Goal: Navigation & Orientation: Find specific page/section

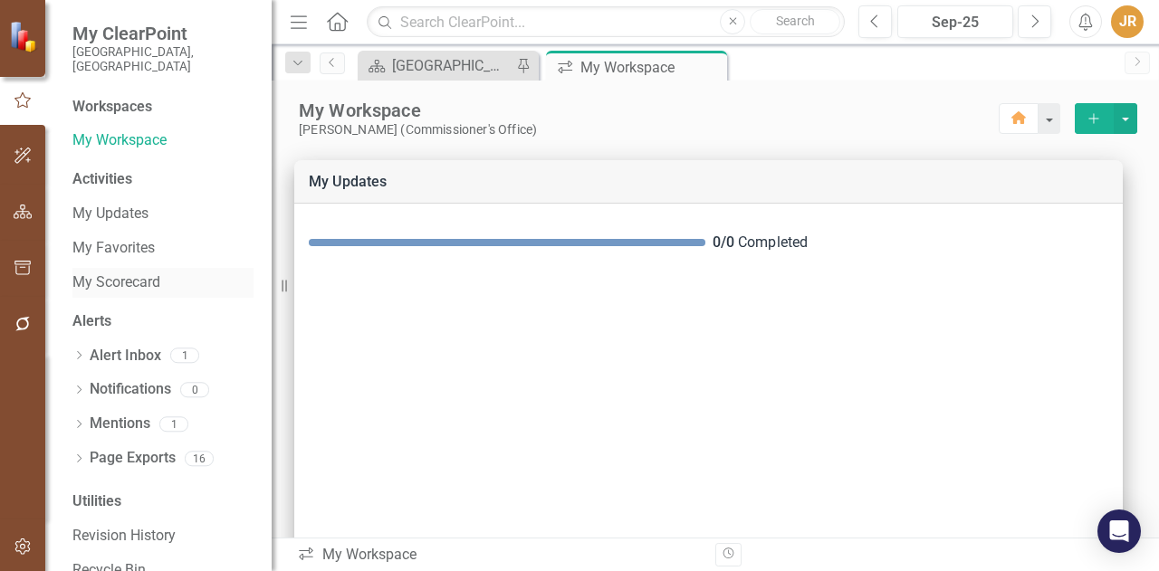
click at [120, 273] on link "My Scorecard" at bounding box center [162, 283] width 181 height 21
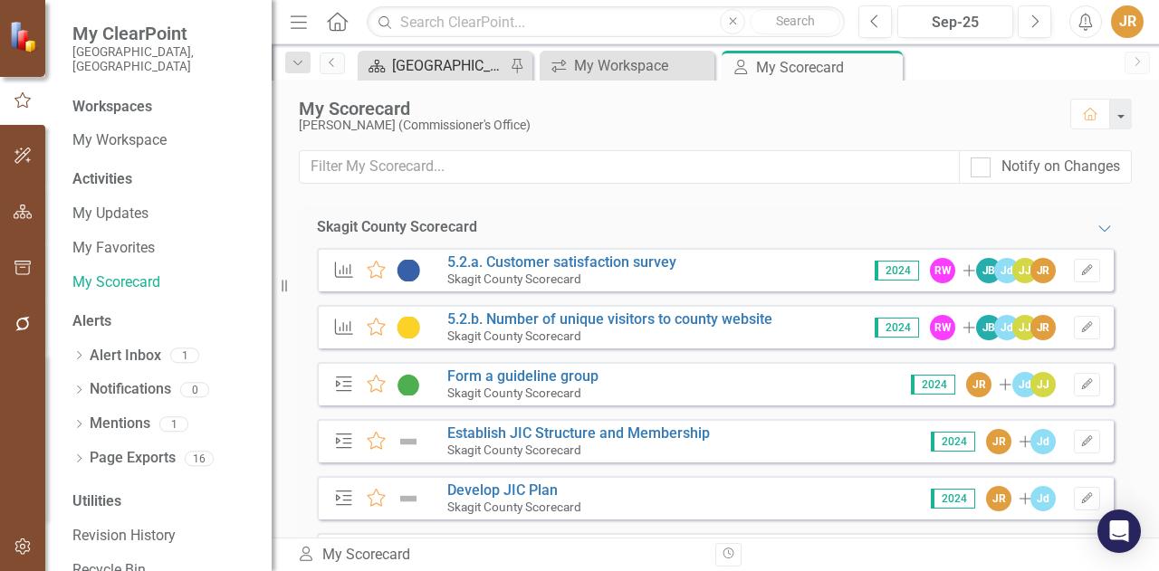
click at [436, 71] on div "[GEOGRAPHIC_DATA] Page" at bounding box center [448, 65] width 113 height 23
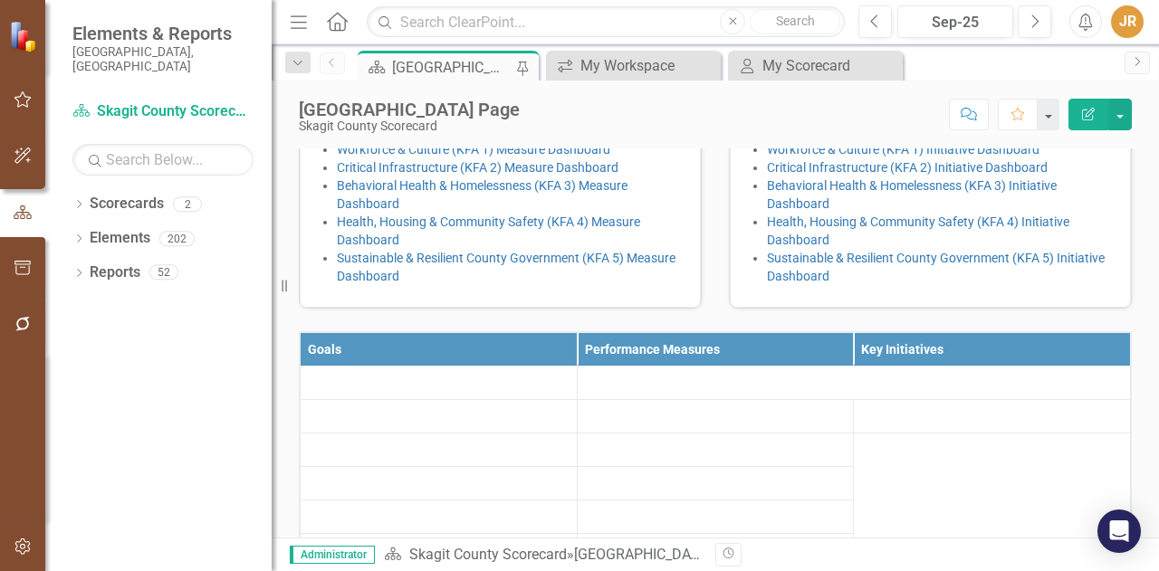
scroll to position [453, 0]
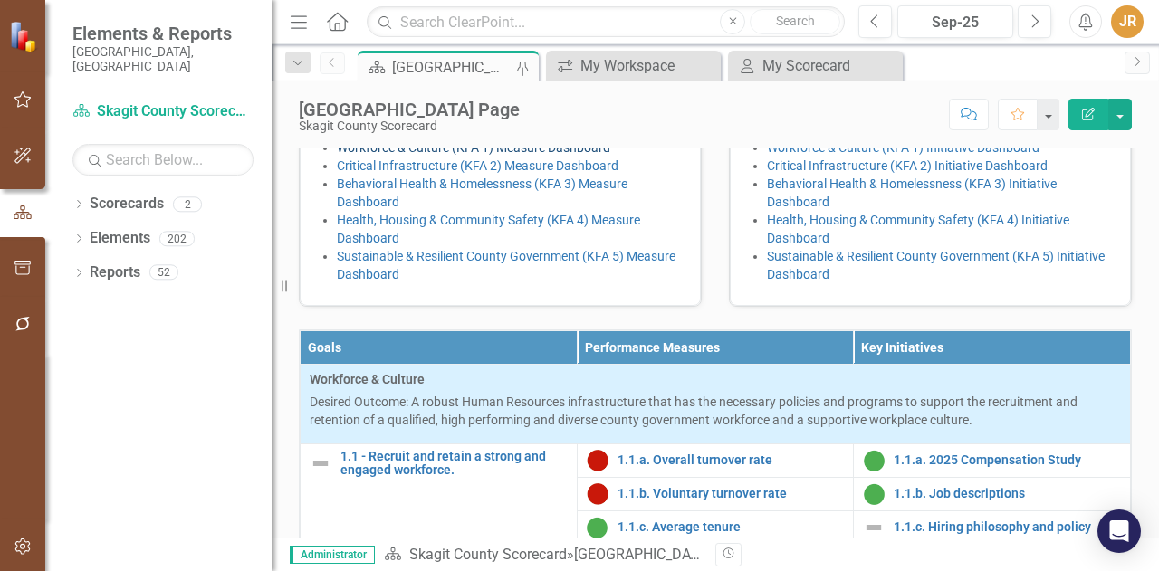
click at [444, 155] on link "Workforce & Culture (KFA 1) Measure Dashboard" at bounding box center [473, 147] width 273 height 14
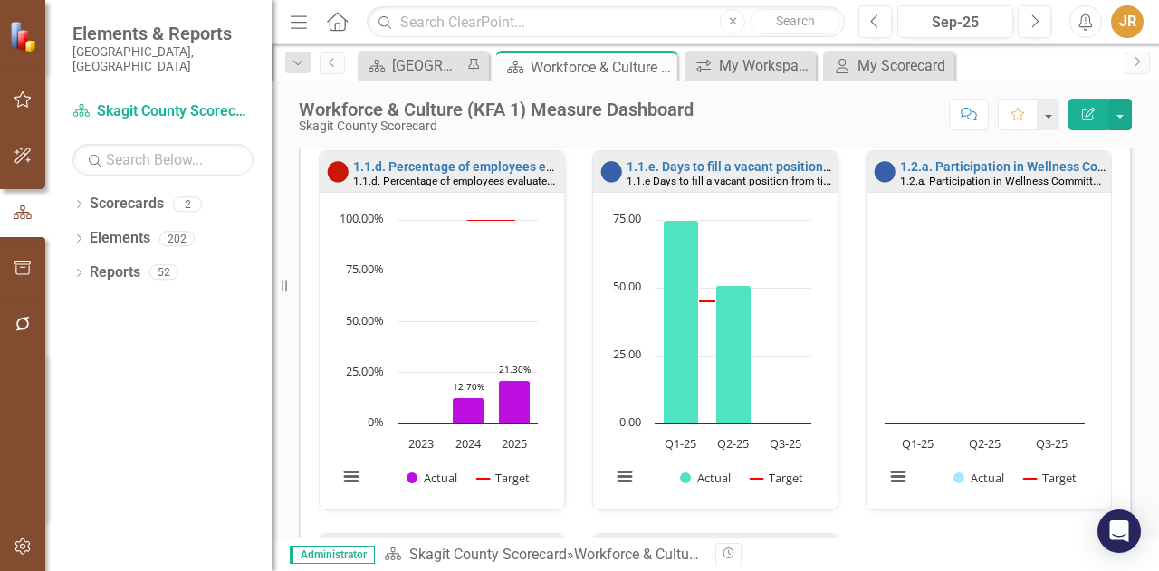
scroll to position [360, 0]
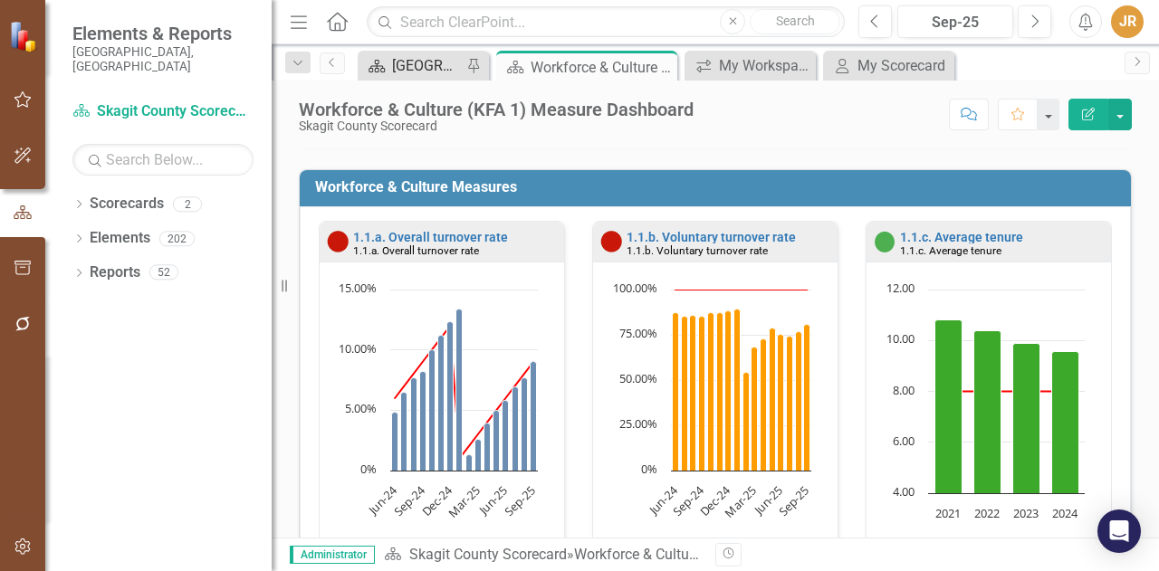
click at [417, 62] on div "[GEOGRAPHIC_DATA] Page" at bounding box center [427, 65] width 70 height 23
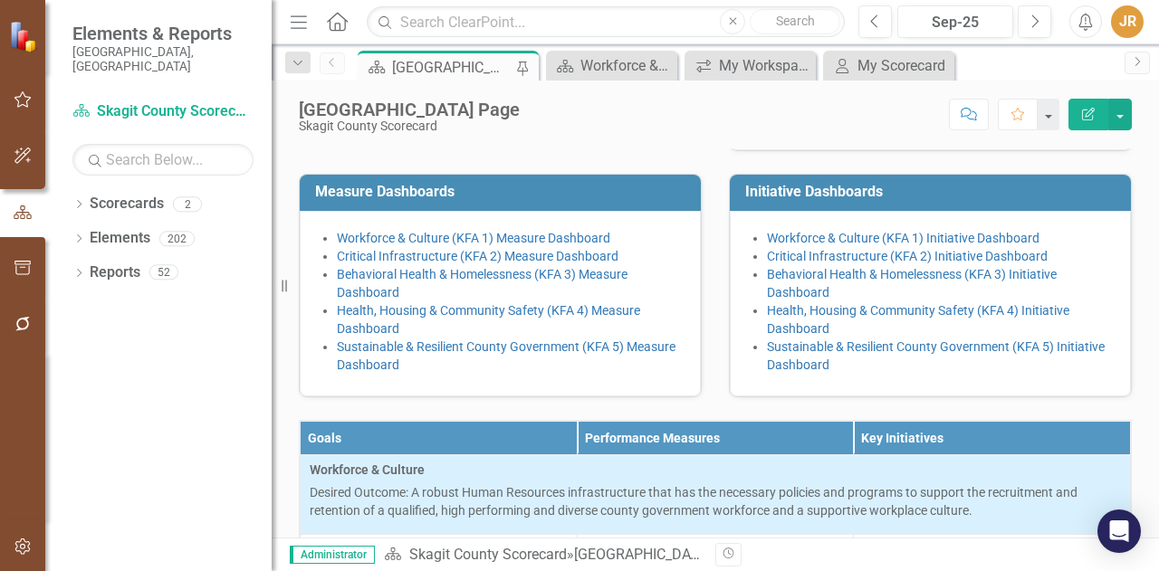
scroll to position [453, 0]
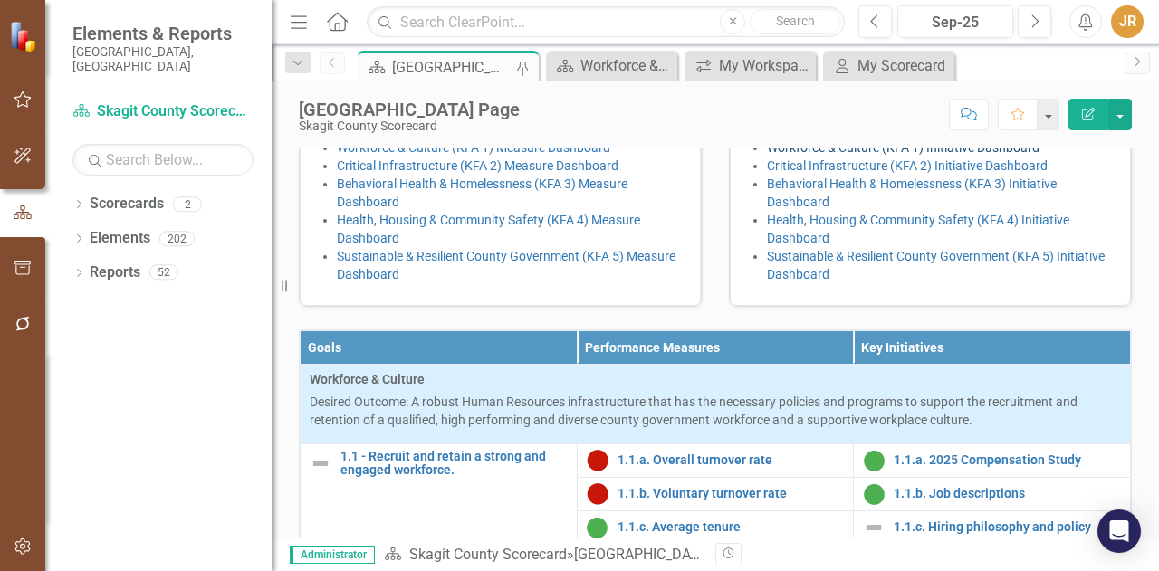
drag, startPoint x: 816, startPoint y: 292, endPoint x: 791, endPoint y: 294, distance: 24.5
click at [791, 155] on link "Workforce & Culture (KFA 1) Initiative Dashboard" at bounding box center [903, 147] width 273 height 14
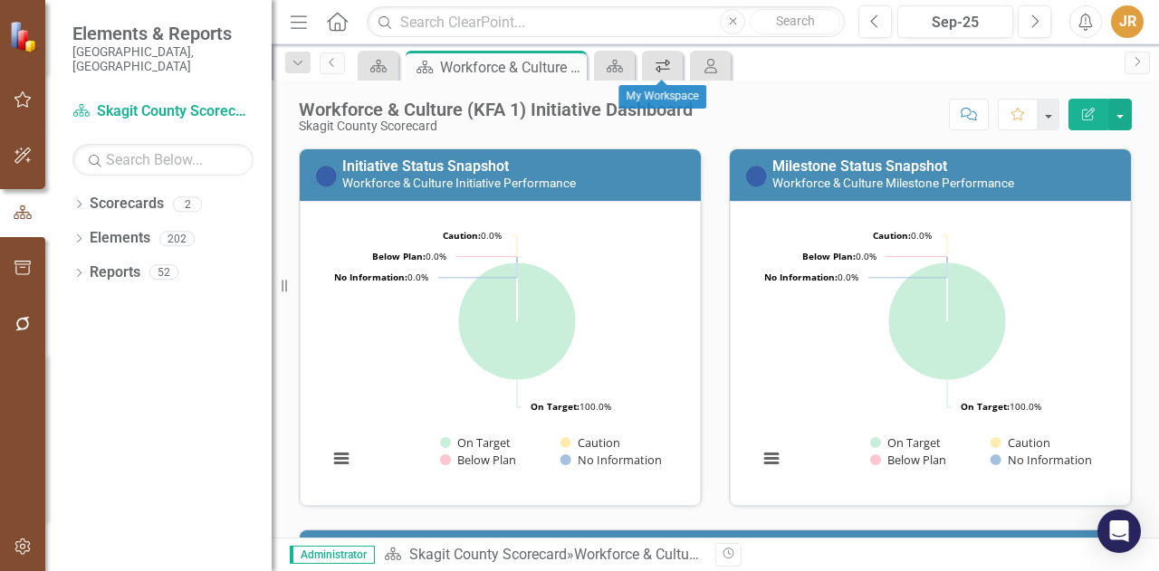
click at [676, 61] on link "icon.workspace" at bounding box center [663, 65] width 32 height 23
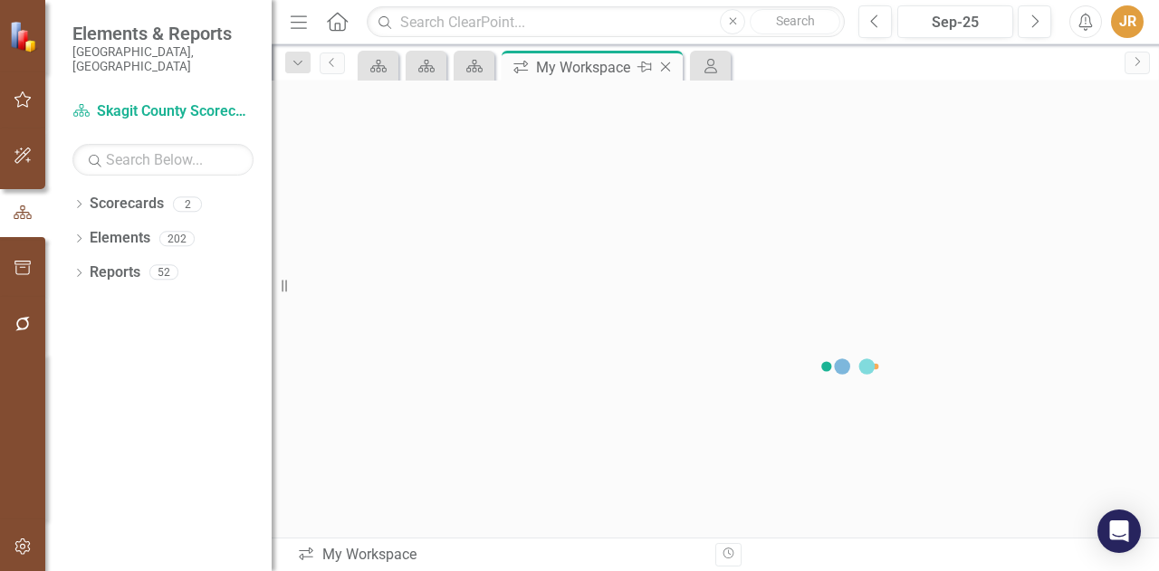
click at [669, 66] on icon "Close" at bounding box center [665, 67] width 18 height 14
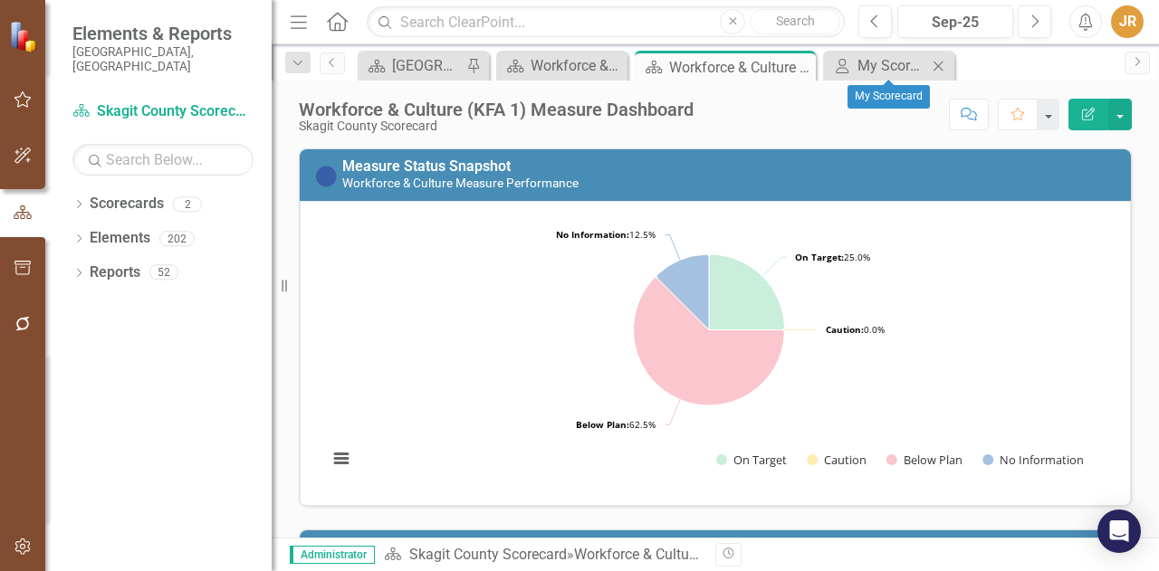
click at [940, 65] on icon "Close" at bounding box center [938, 66] width 18 height 14
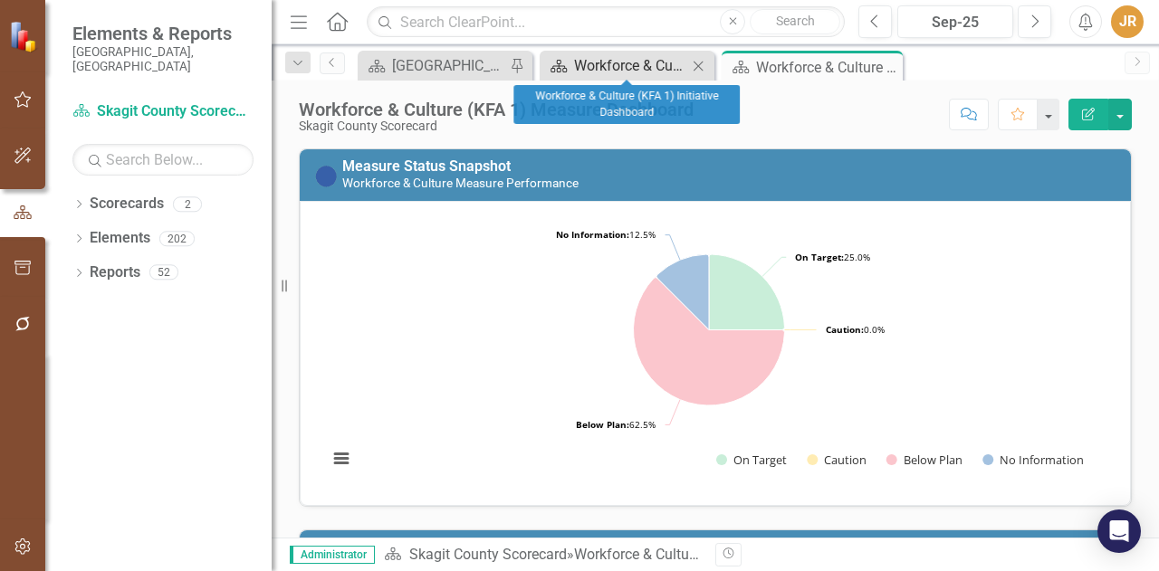
click at [650, 59] on div "Workforce & Culture (KFA 1) Initiative Dashboard" at bounding box center [630, 65] width 113 height 23
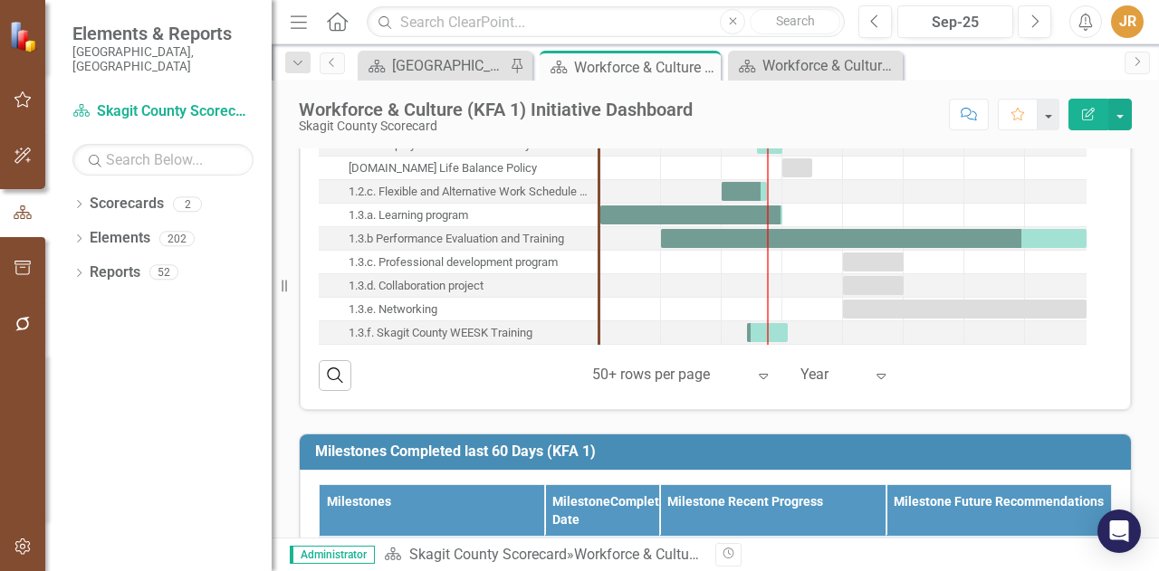
scroll to position [1420, 0]
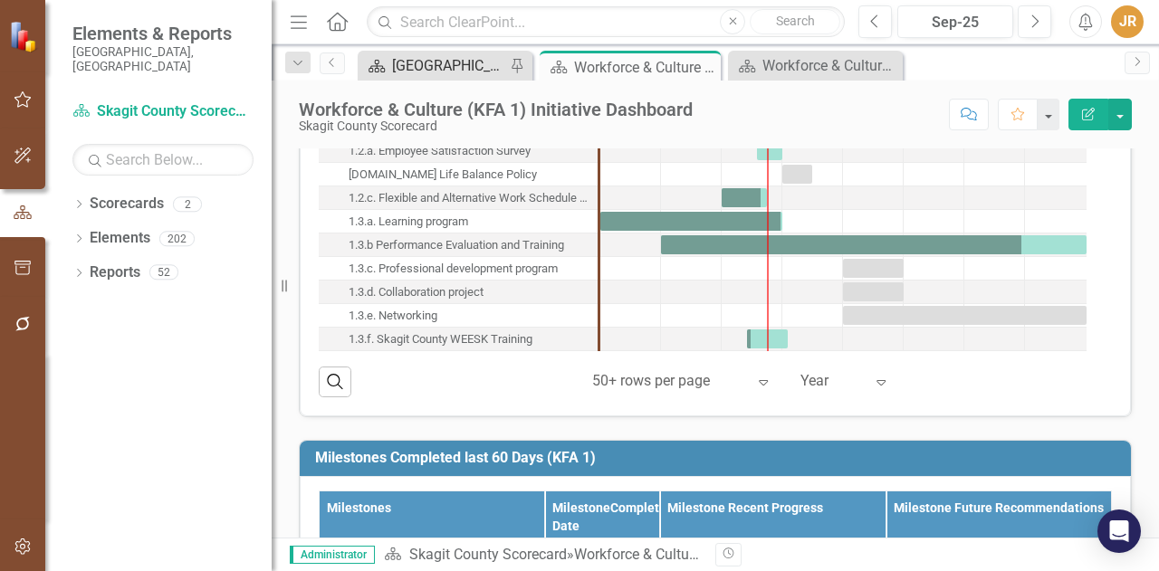
click at [431, 70] on div "[GEOGRAPHIC_DATA] Page" at bounding box center [448, 65] width 113 height 23
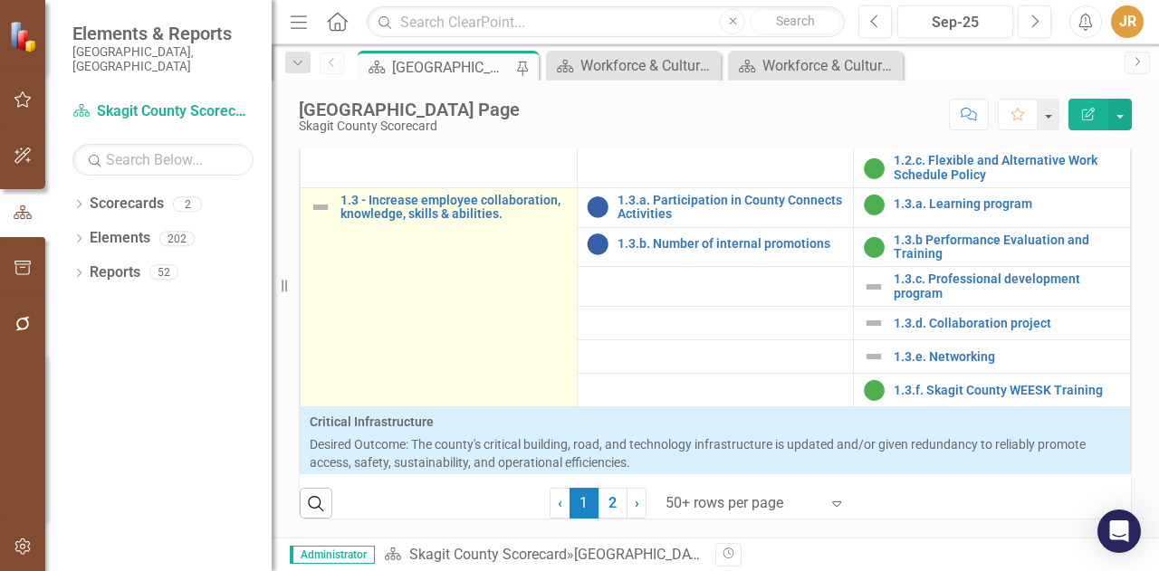
scroll to position [272, 0]
